Goal: Navigation & Orientation: Find specific page/section

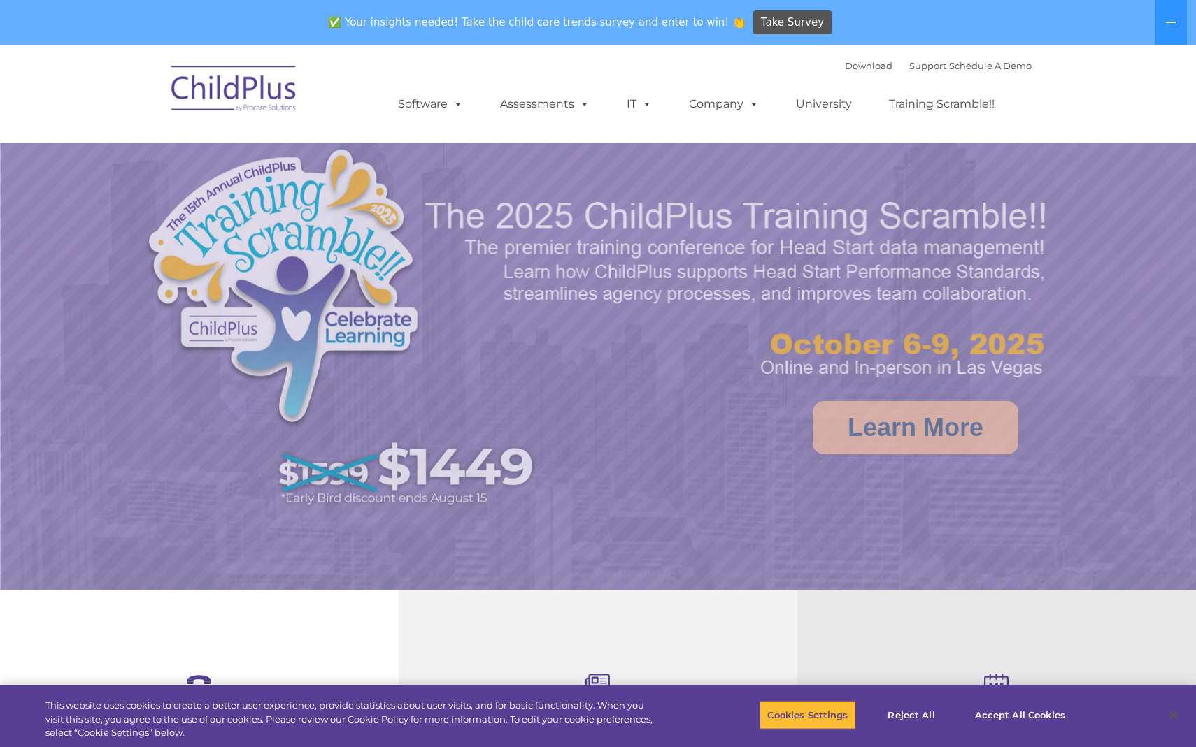
select select "MEDIUM"
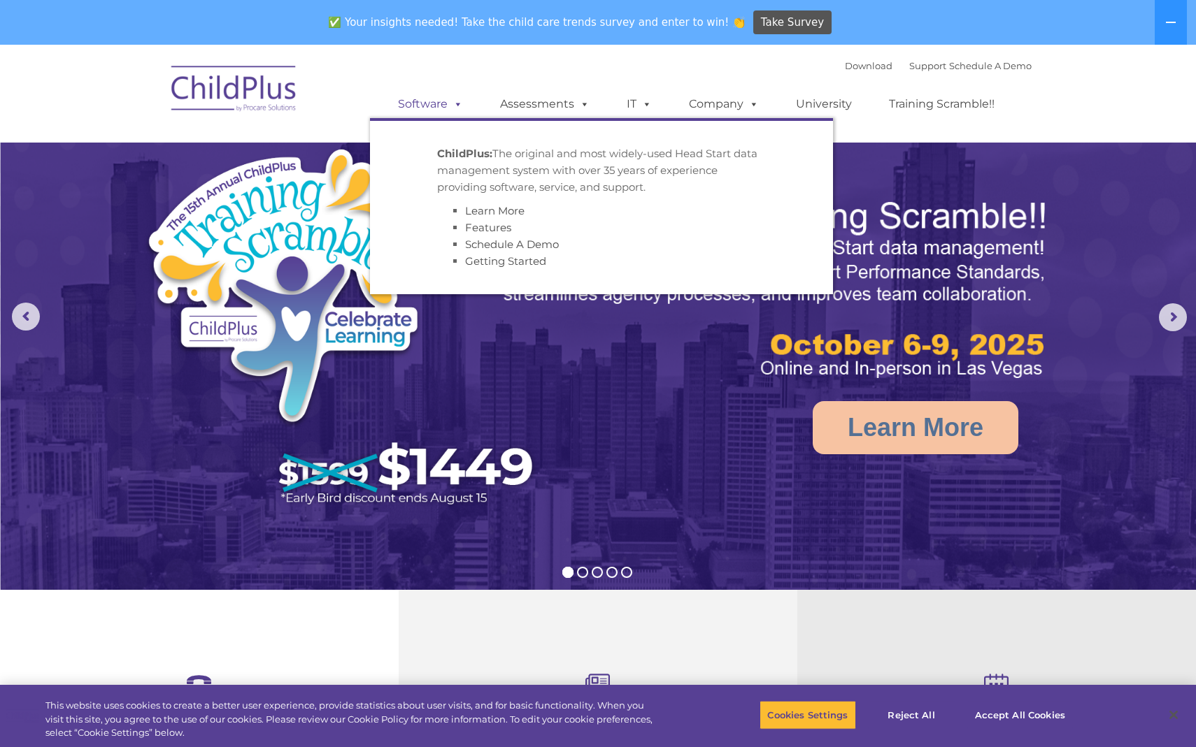
click at [403, 105] on link "Software" at bounding box center [430, 104] width 93 height 28
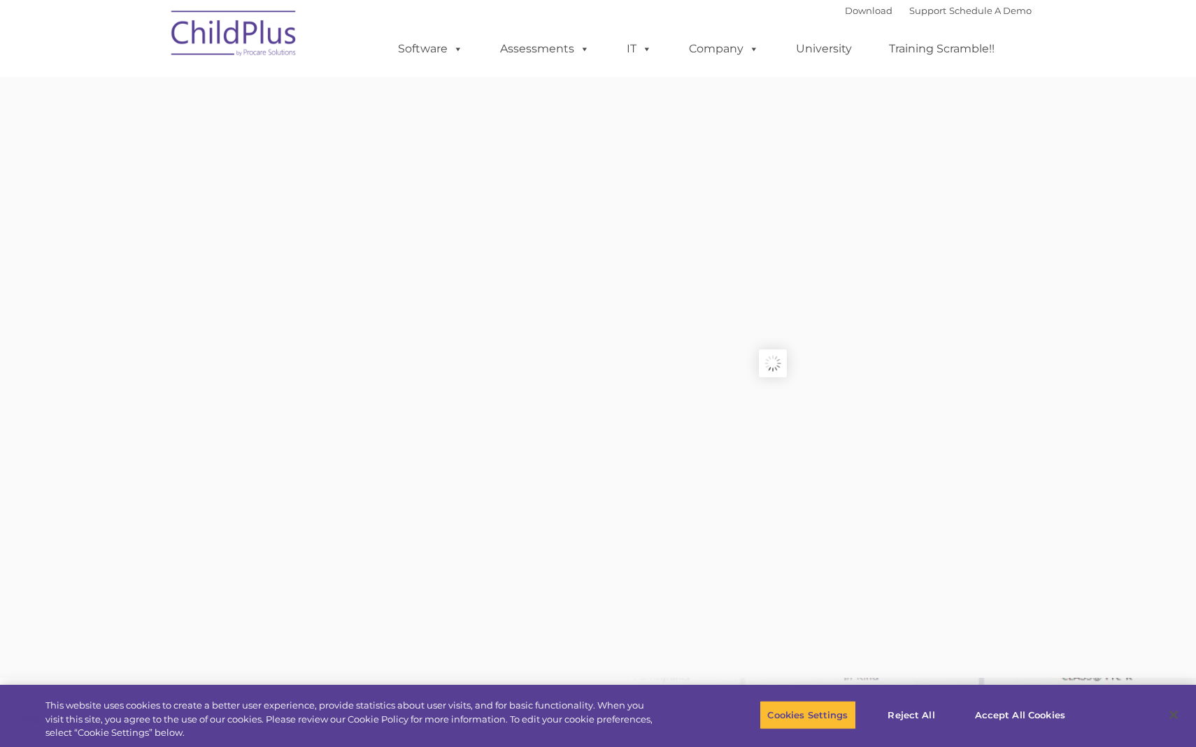
click at [455, 101] on rs-slides "Request Pricing ChildPlus is an all-in-one software solution for Head Start, EH…" at bounding box center [773, 363] width 1196 height 629
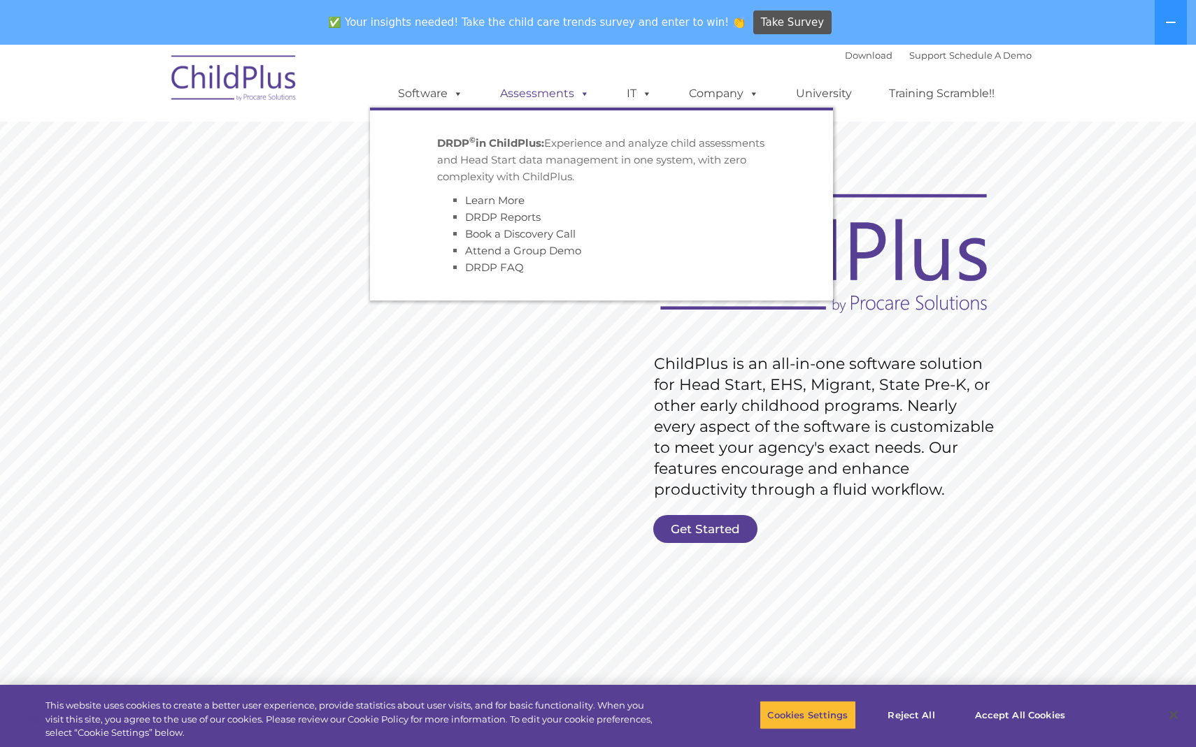
click at [530, 97] on link "Assessments" at bounding box center [544, 94] width 117 height 28
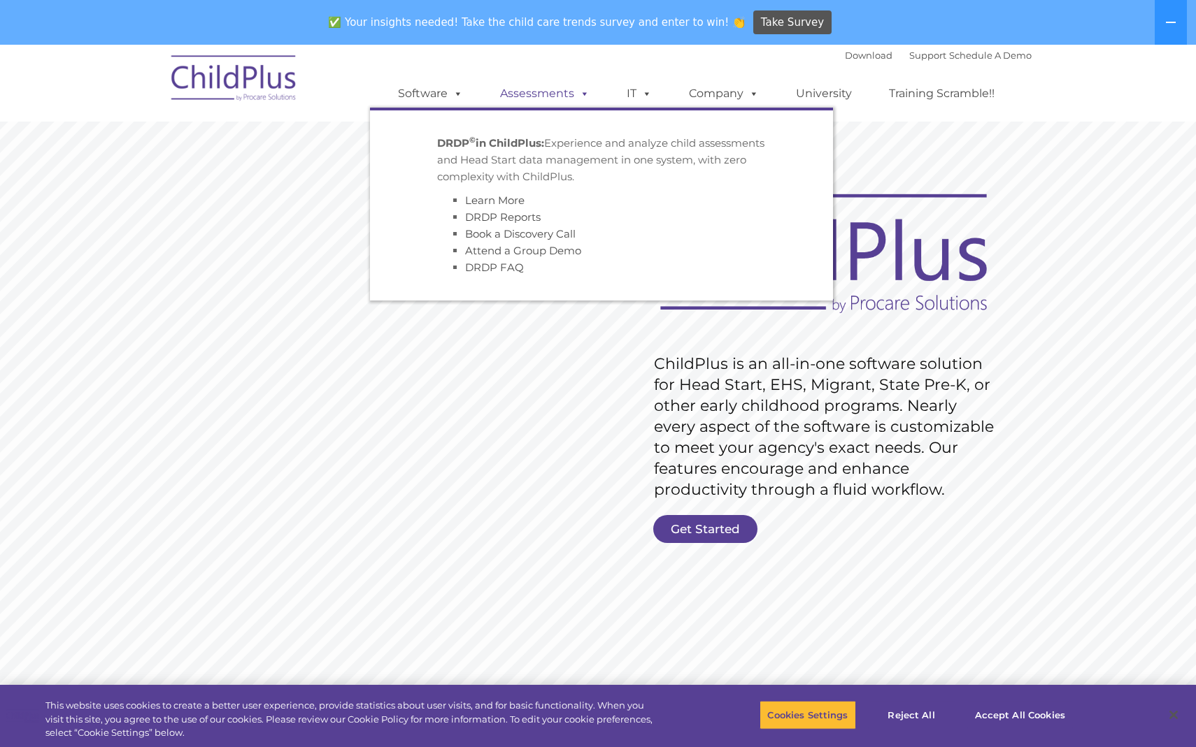
click at [555, 94] on link "Assessments" at bounding box center [544, 94] width 117 height 28
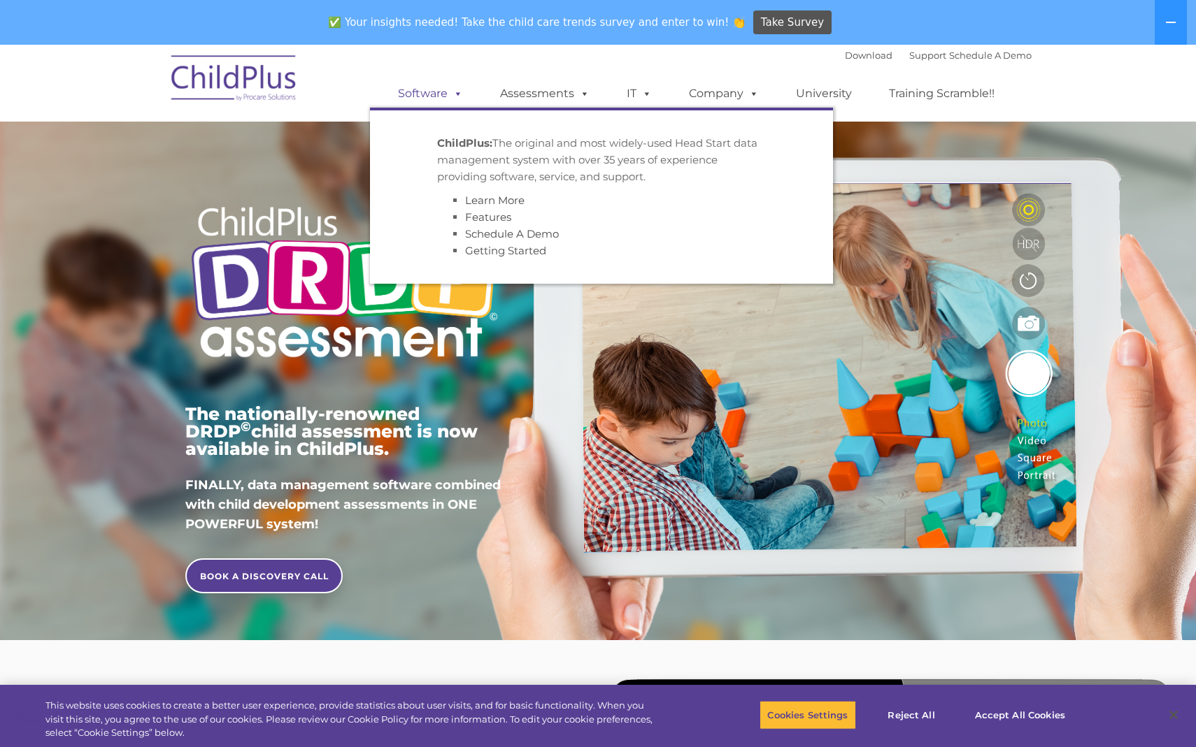
click at [443, 95] on link "Software" at bounding box center [430, 94] width 93 height 28
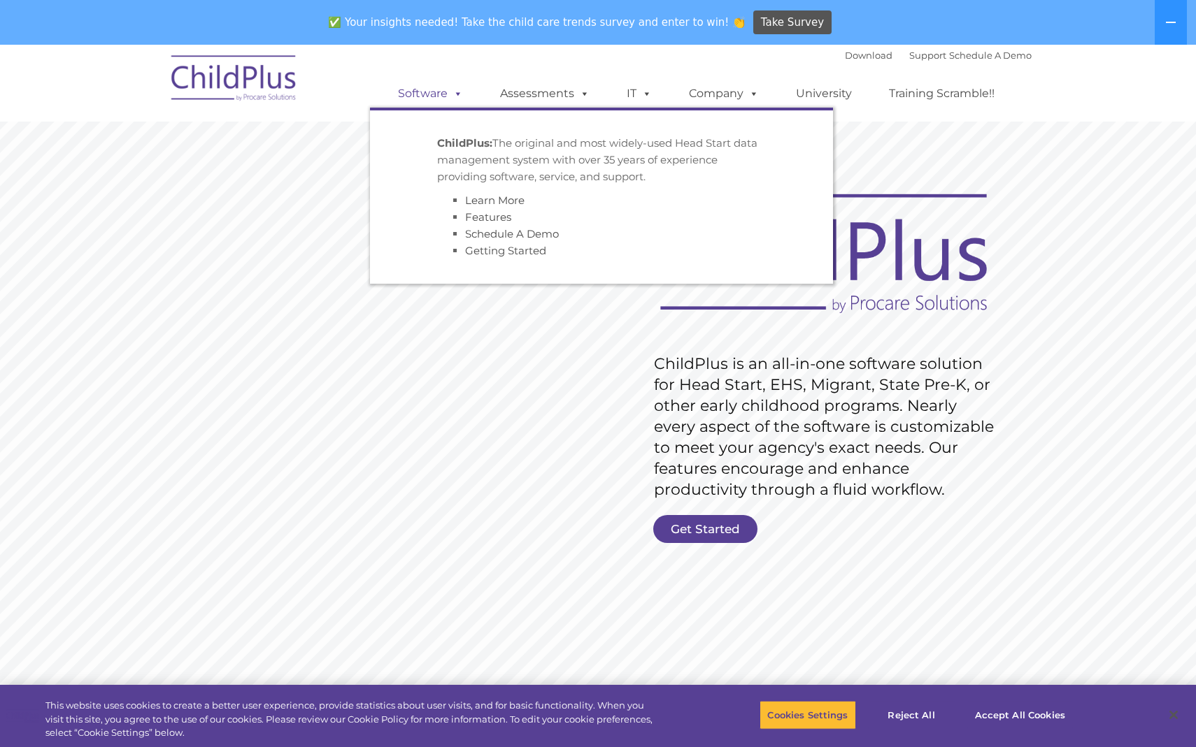
click at [436, 92] on link "Software" at bounding box center [430, 94] width 93 height 28
click at [447, 145] on strong "ChildPlus:" at bounding box center [464, 142] width 55 height 13
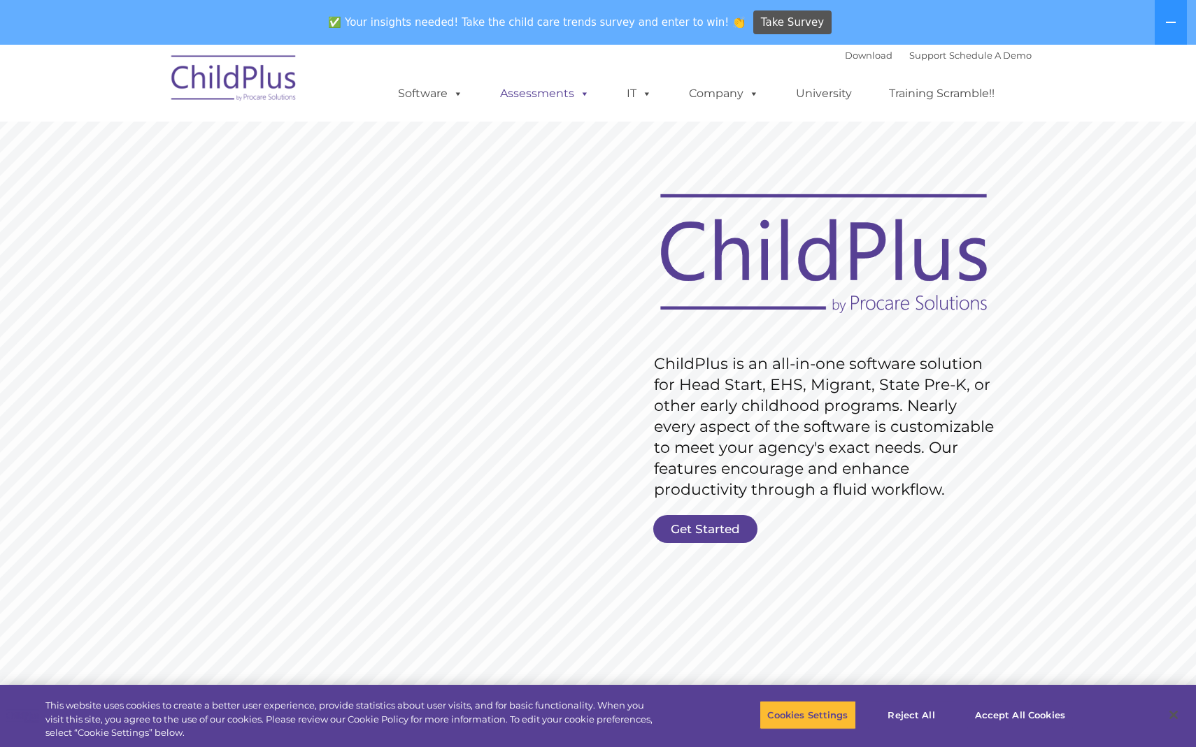
click at [526, 87] on link "Assessments" at bounding box center [544, 94] width 117 height 28
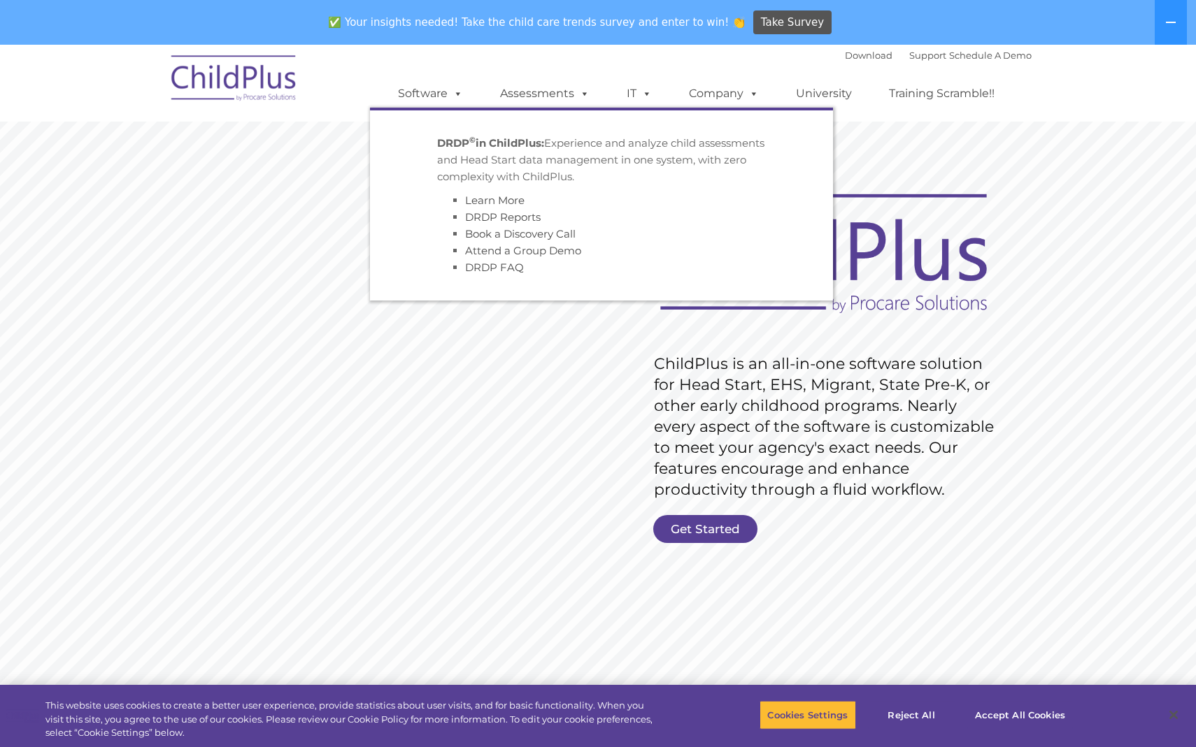
click at [530, 159] on p "DRDP © in ChildPlus: Experience and analyze child assessments and Head Start da…" at bounding box center [601, 160] width 329 height 50
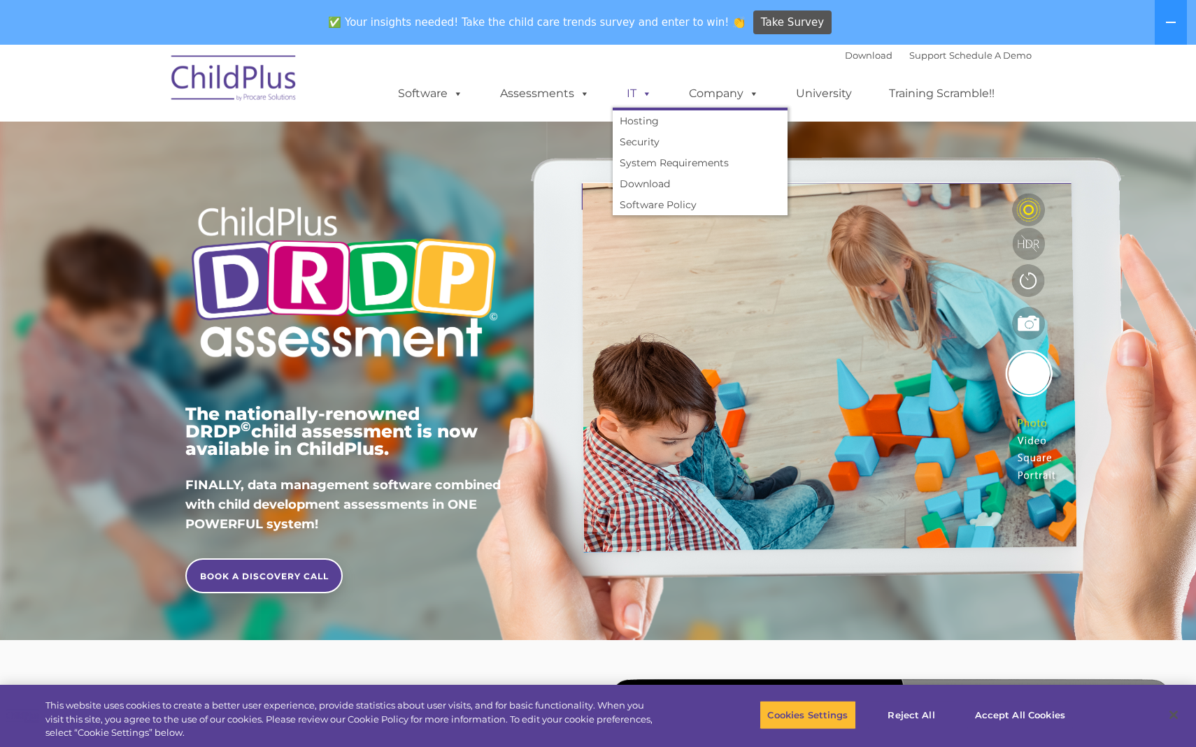
click at [631, 83] on link "IT" at bounding box center [639, 94] width 53 height 28
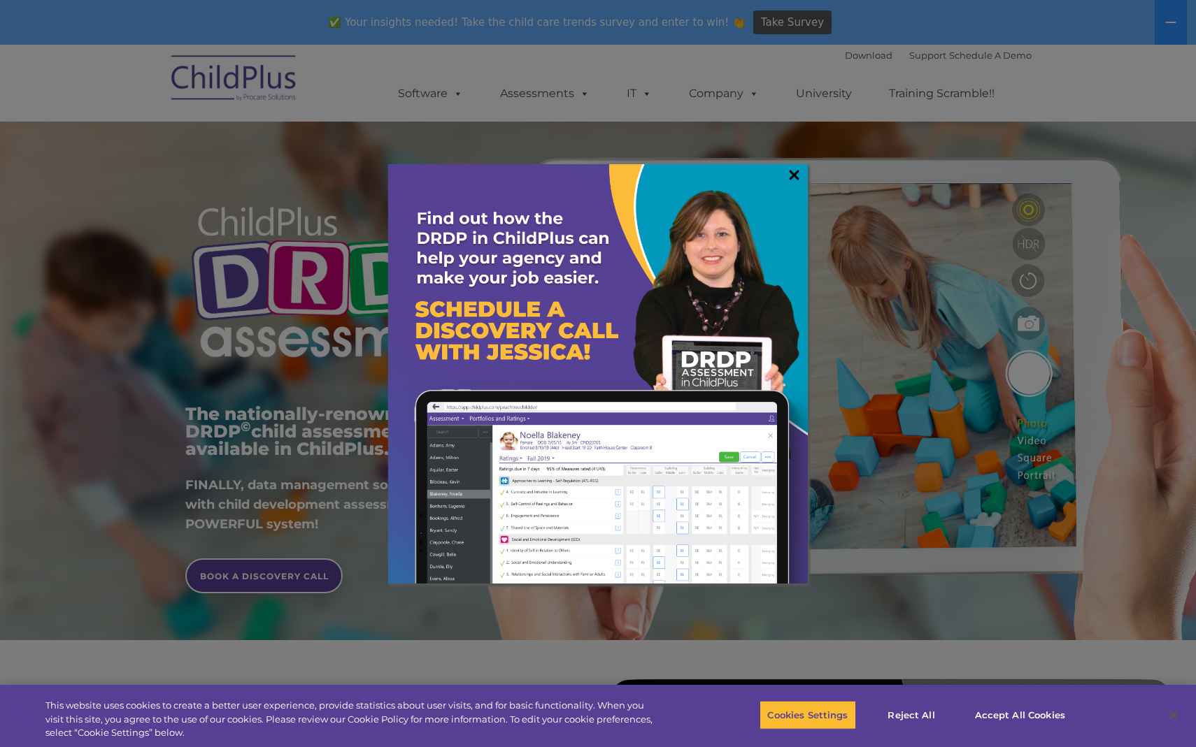
click at [792, 168] on link "×" at bounding box center [794, 175] width 16 height 14
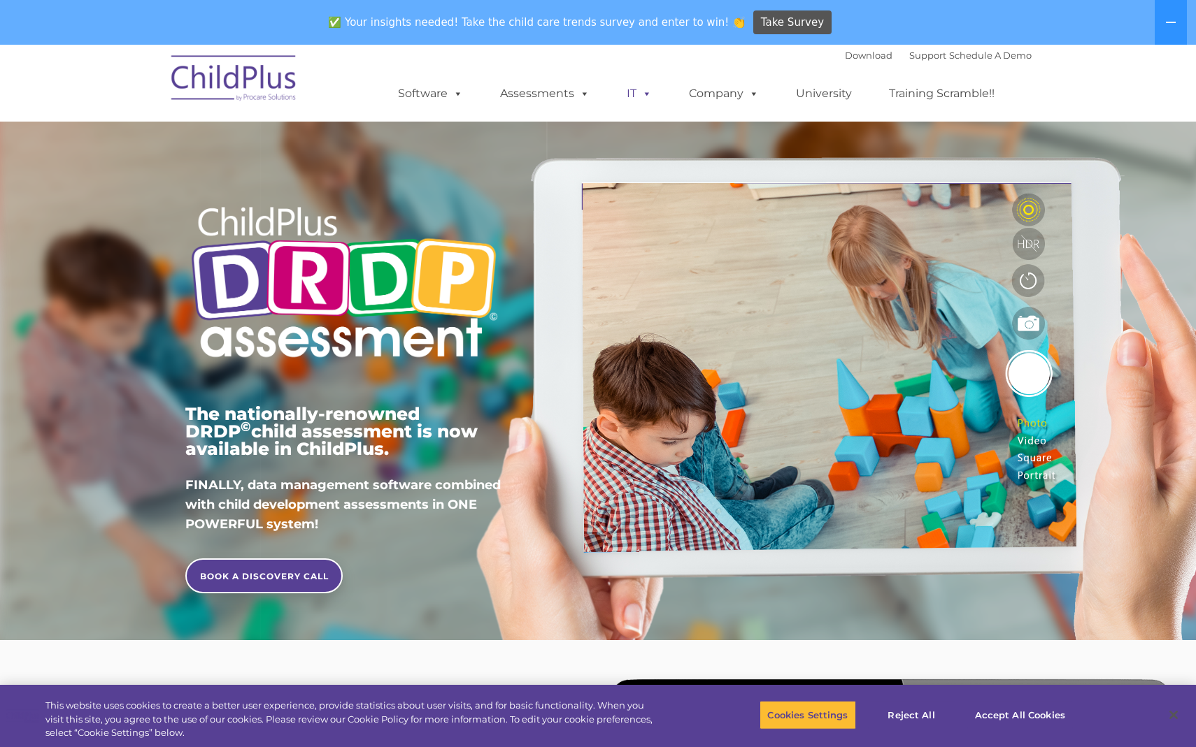
click at [632, 89] on link "IT" at bounding box center [639, 94] width 53 height 28
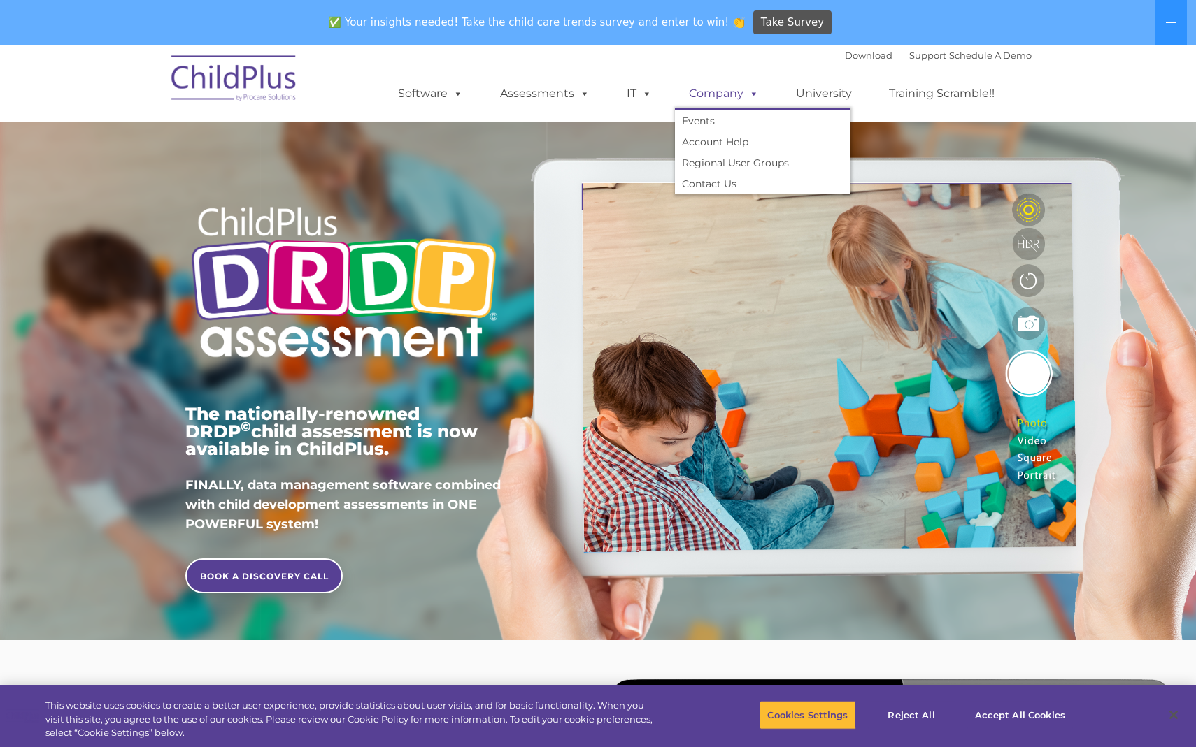
click at [711, 92] on link "Company" at bounding box center [724, 94] width 98 height 28
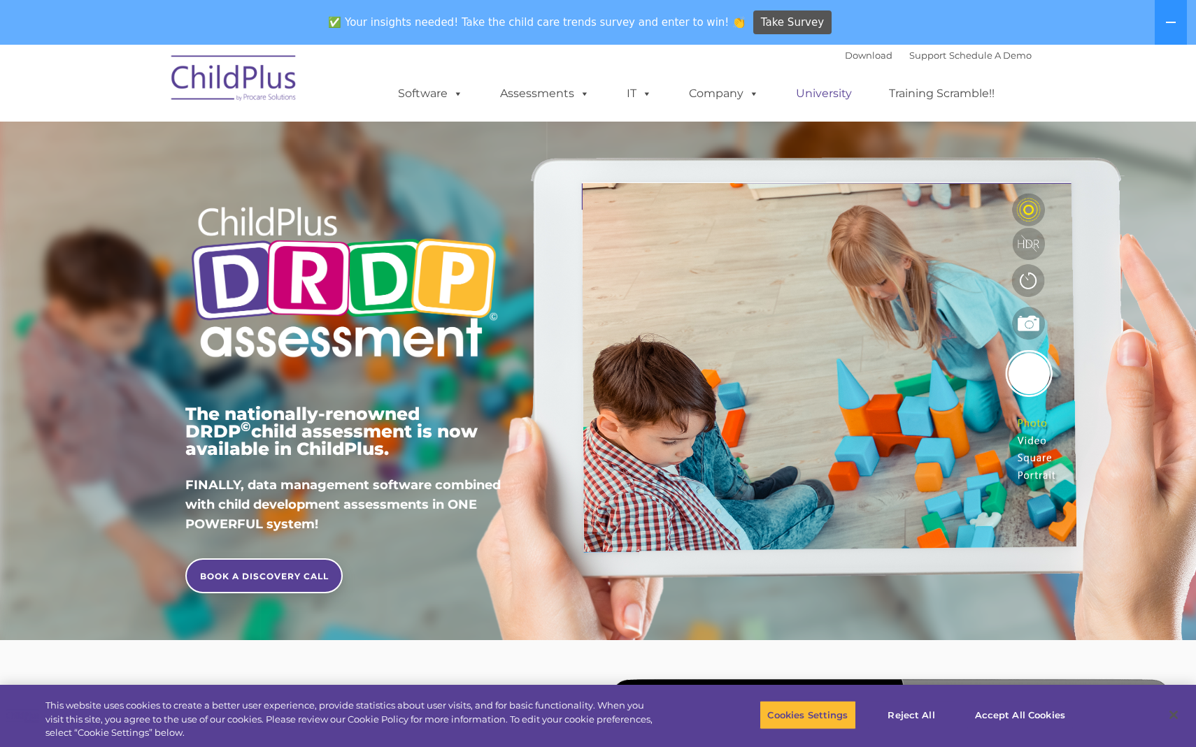
click at [806, 92] on link "University" at bounding box center [824, 94] width 84 height 28
drag, startPoint x: 945, startPoint y: 8, endPoint x: 932, endPoint y: 92, distance: 85.0
click at [932, 92] on link "Training Scramble!!" at bounding box center [942, 94] width 134 height 28
click at [260, 83] on img at bounding box center [234, 80] width 140 height 70
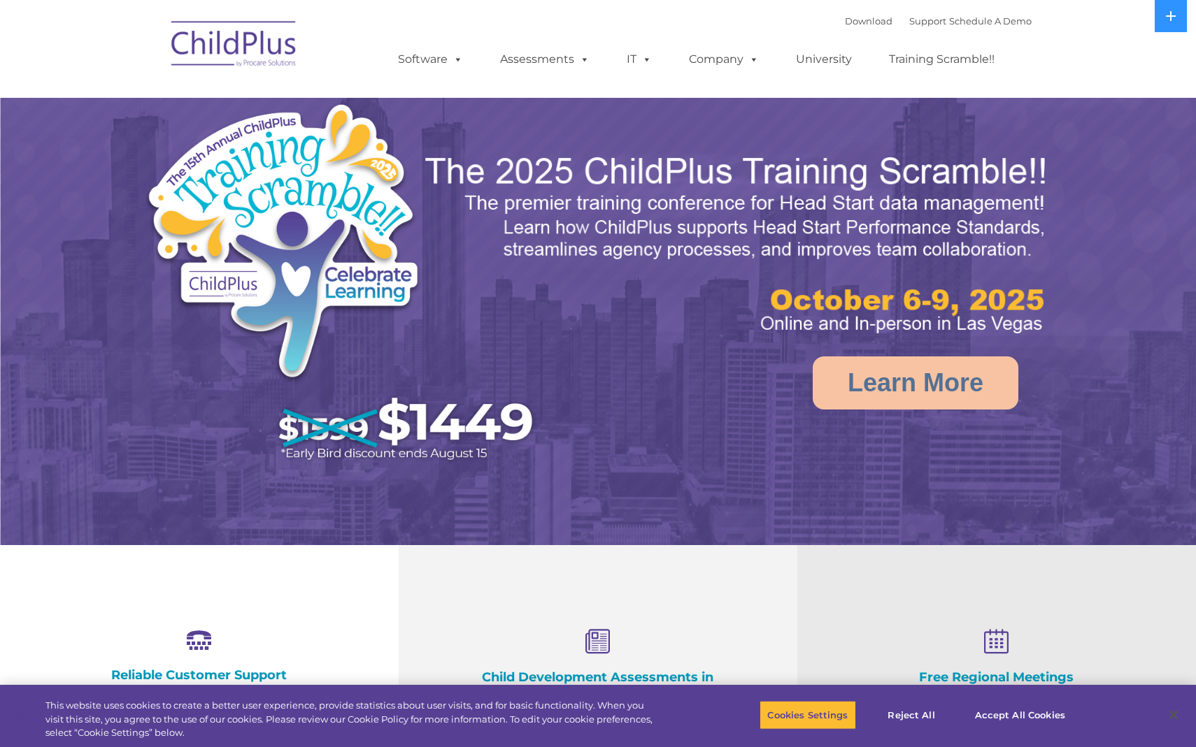
select select "MEDIUM"
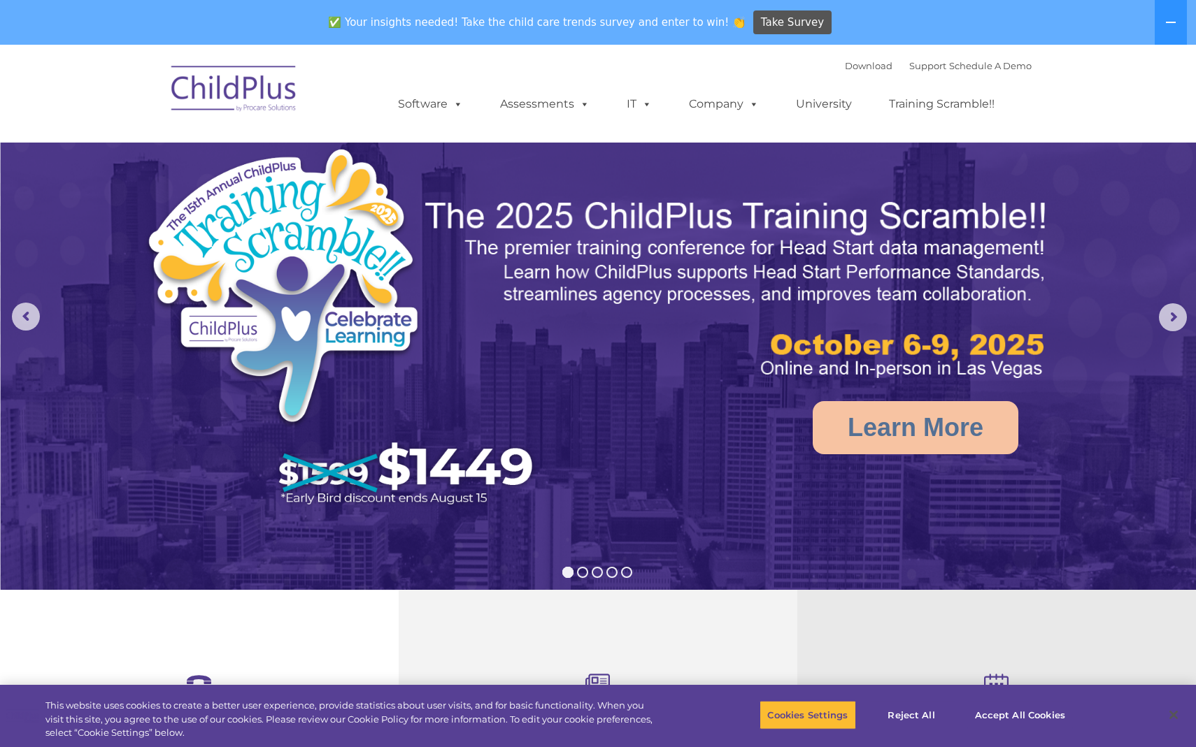
click at [259, 83] on img at bounding box center [234, 91] width 140 height 70
select select "MEDIUM"
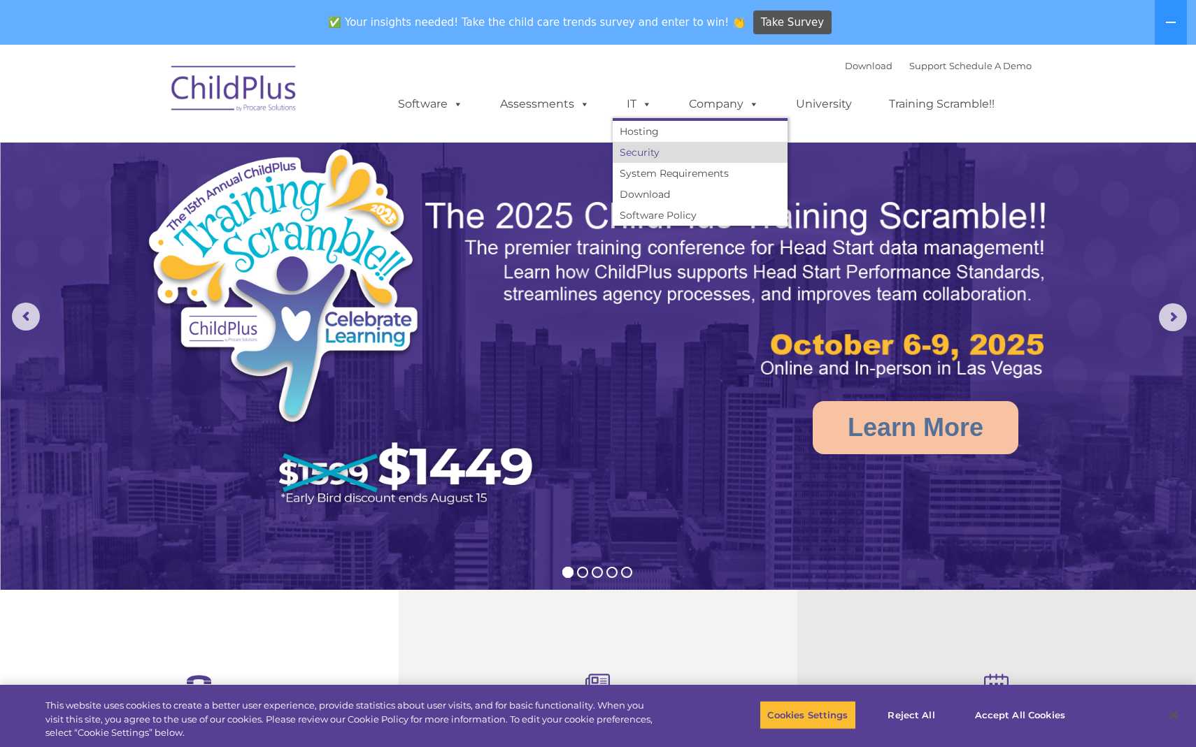
click at [628, 150] on link "Security" at bounding box center [700, 152] width 175 height 21
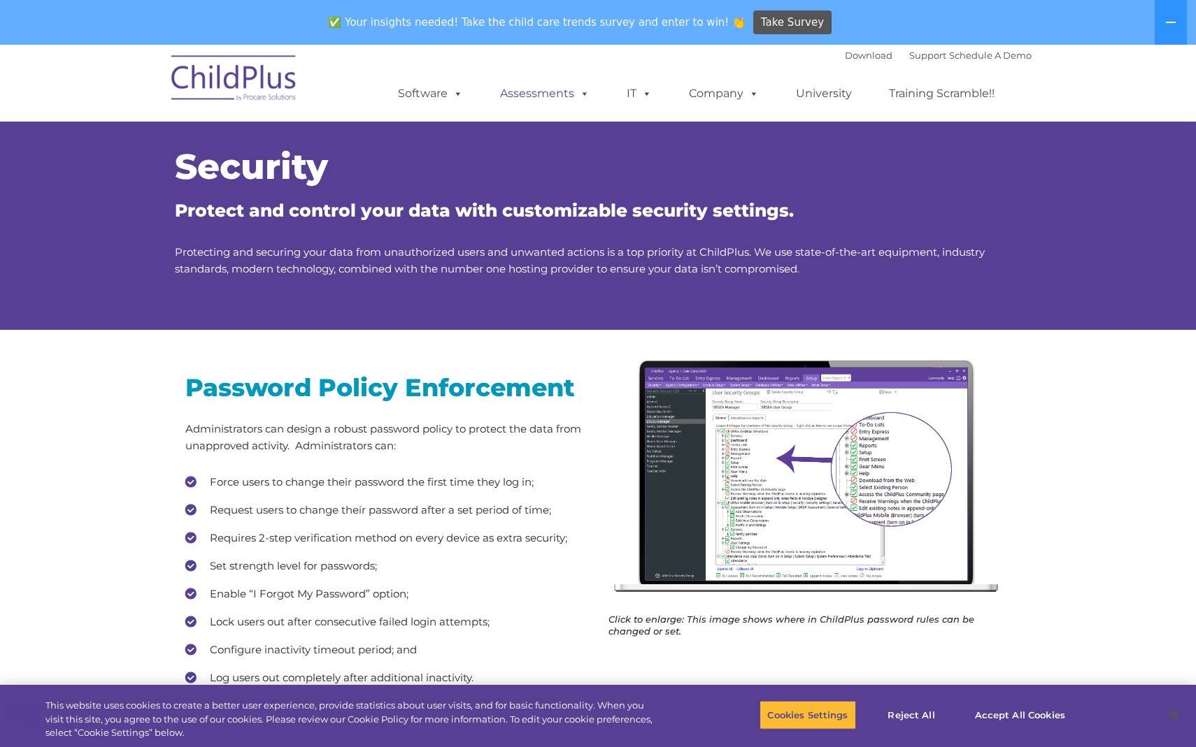
click at [550, 99] on link "Assessments" at bounding box center [544, 94] width 117 height 28
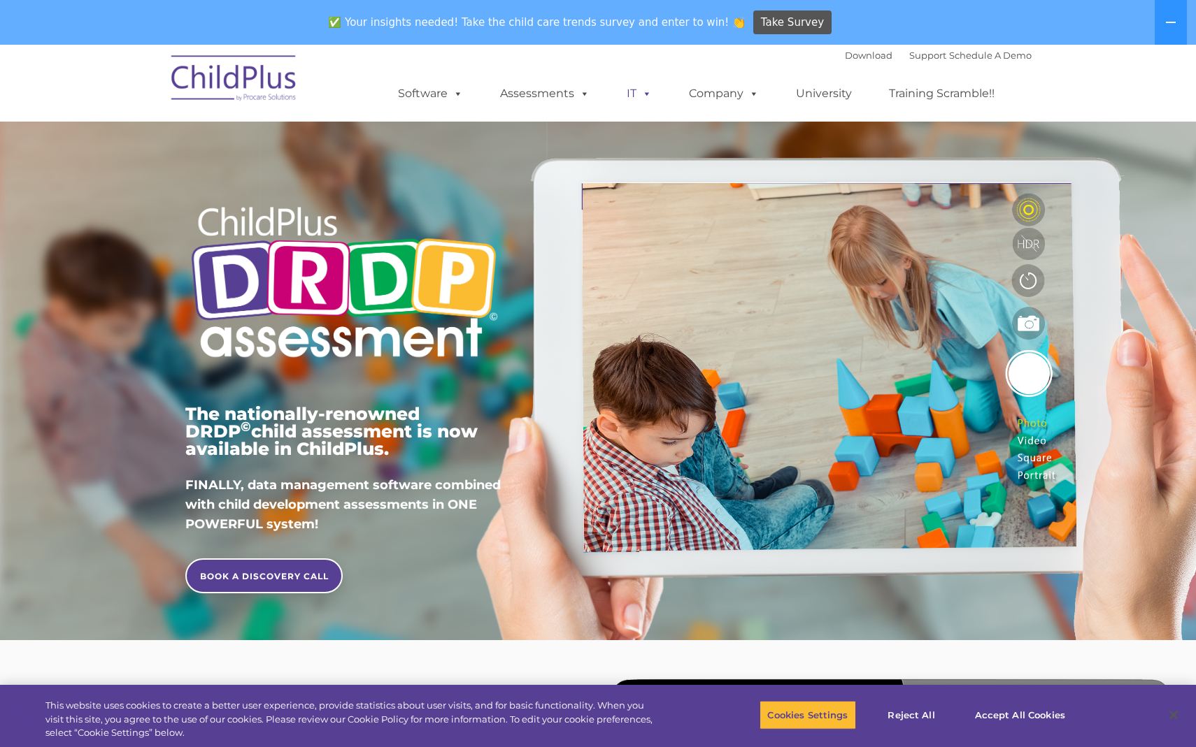
click at [634, 91] on link "IT" at bounding box center [639, 94] width 53 height 28
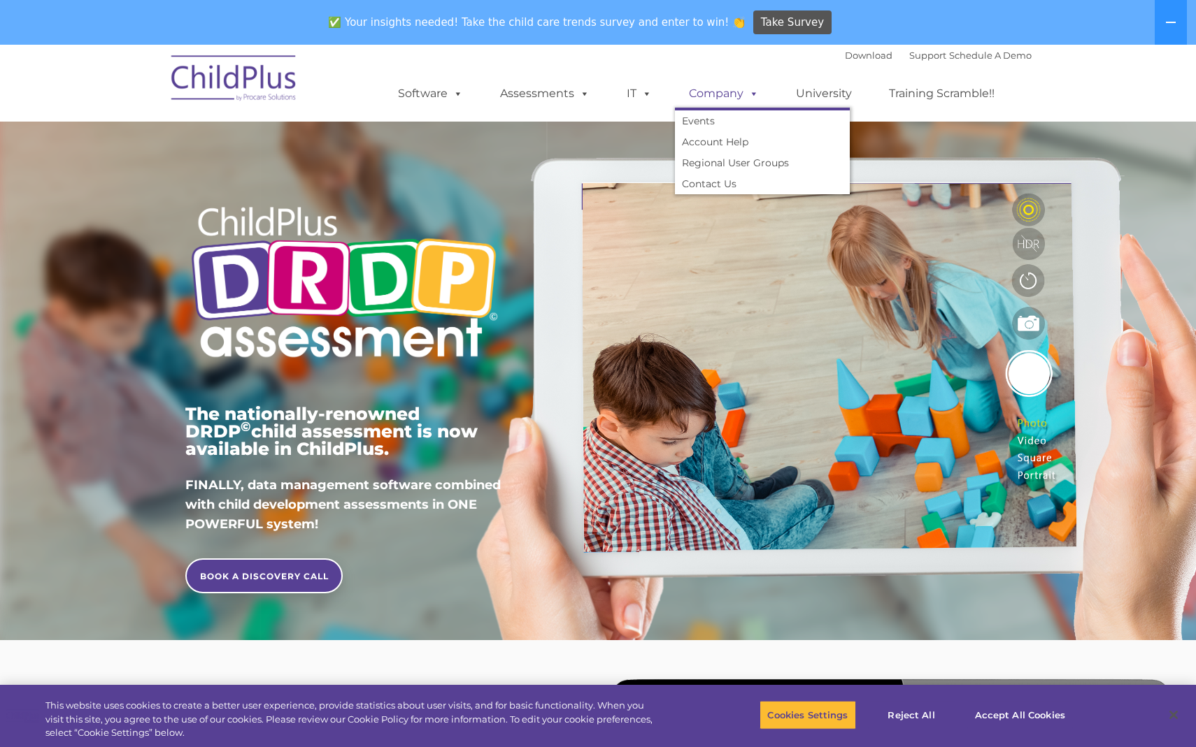
click at [718, 86] on link "Company" at bounding box center [724, 94] width 98 height 28
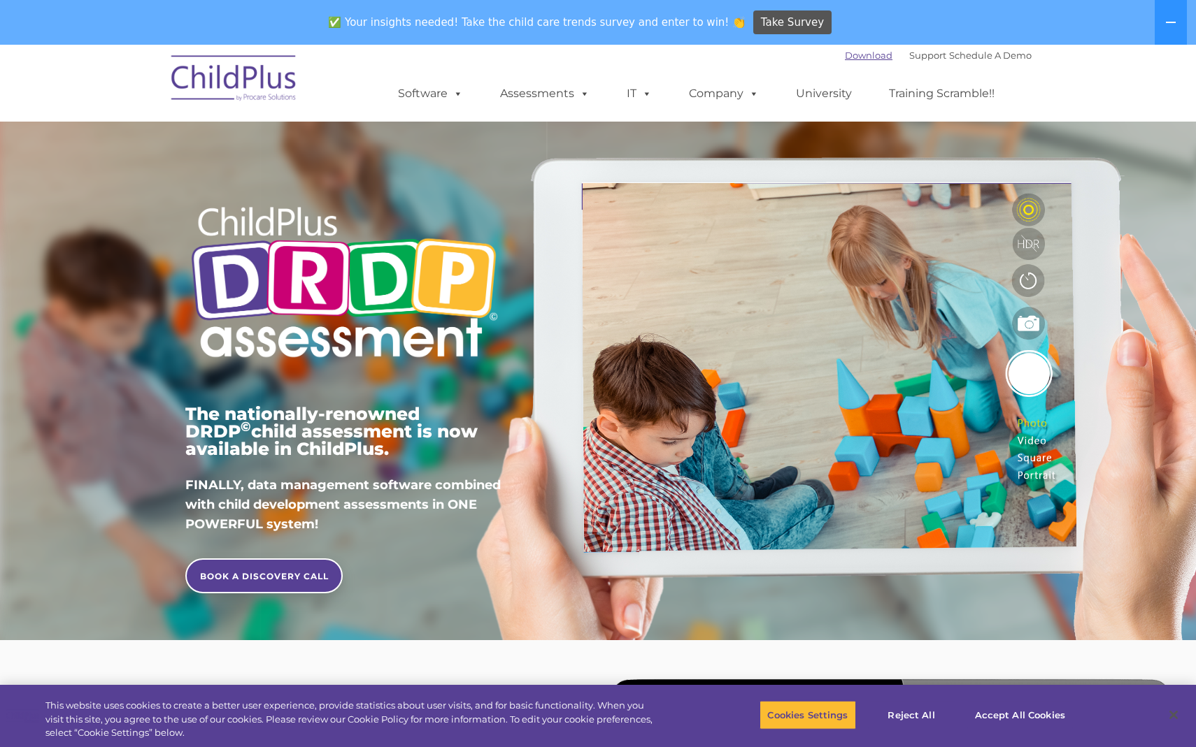
click at [857, 57] on link "Download" at bounding box center [869, 55] width 48 height 11
